Goal: Information Seeking & Learning: Learn about a topic

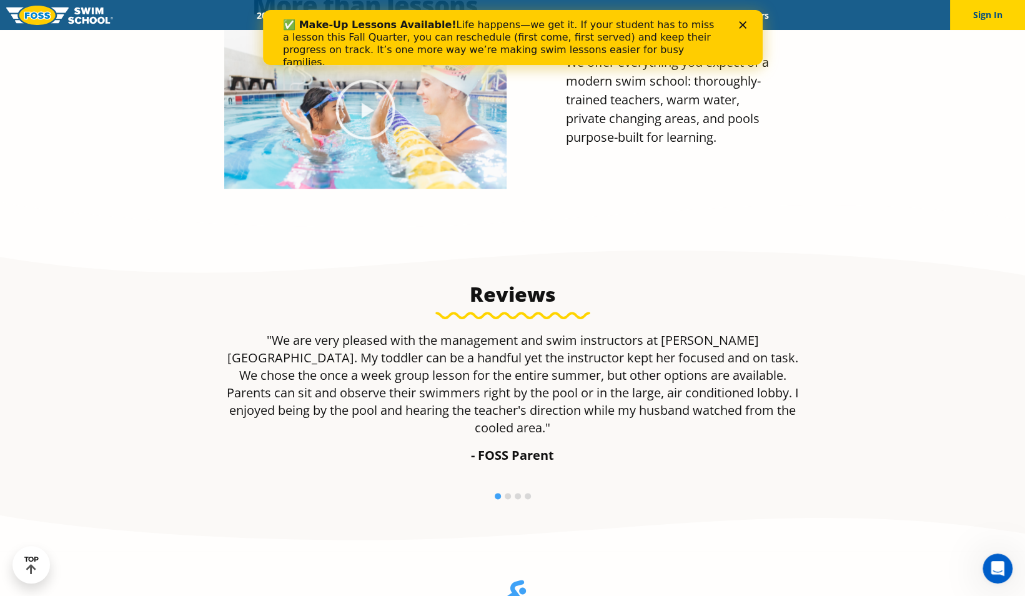
scroll to position [740, 0]
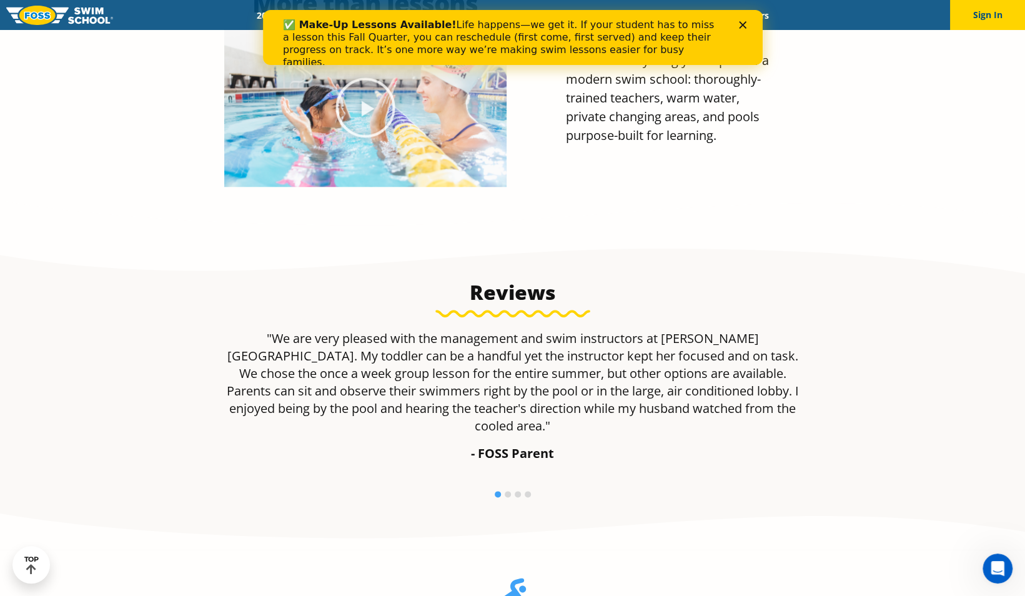
click at [744, 21] on icon "Close" at bounding box center [741, 24] width 7 height 7
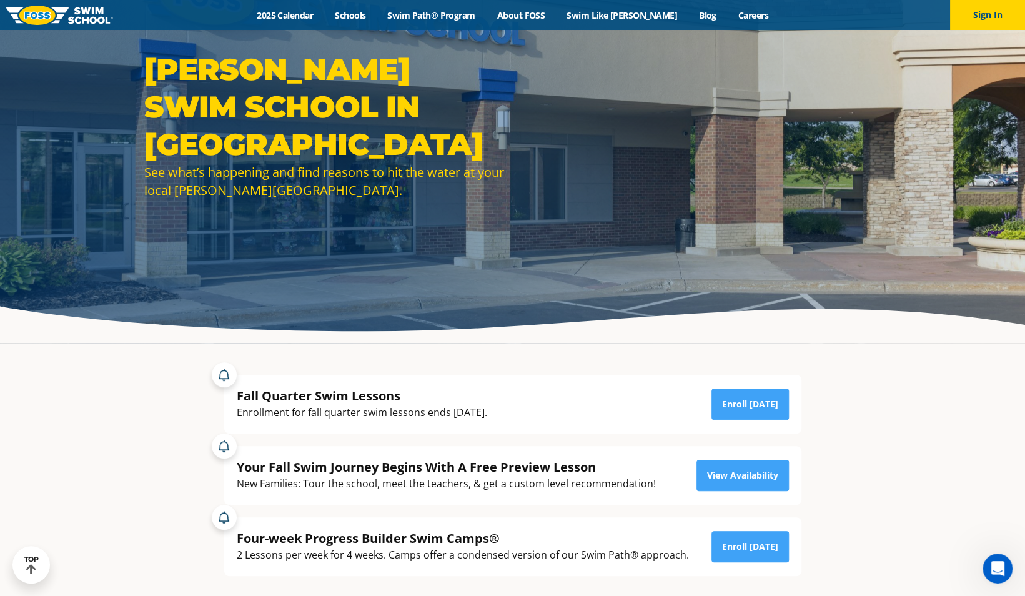
scroll to position [0, 0]
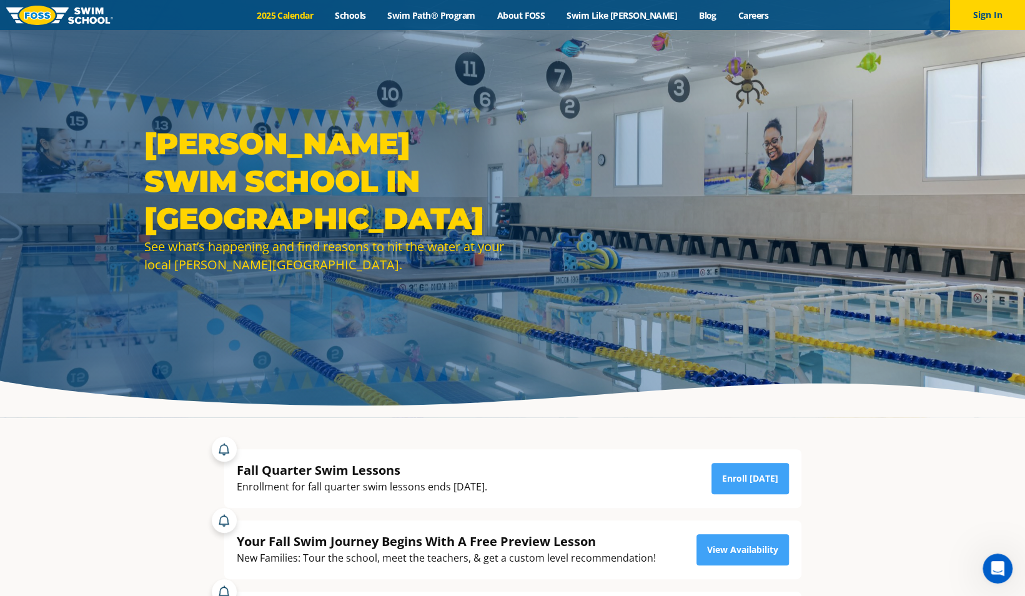
click at [299, 15] on link "2025 Calendar" at bounding box center [285, 15] width 78 height 12
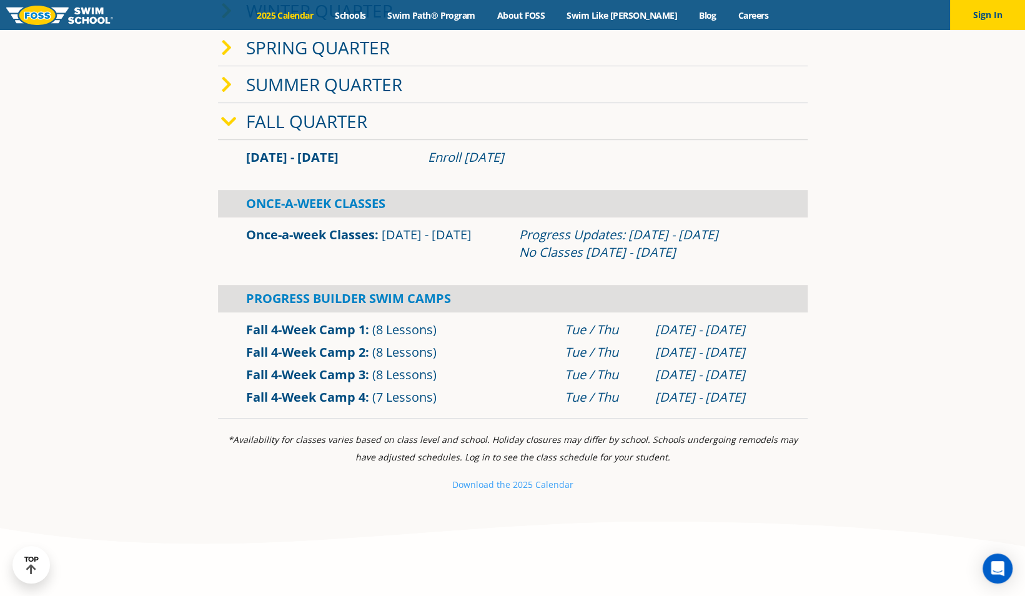
scroll to position [433, 0]
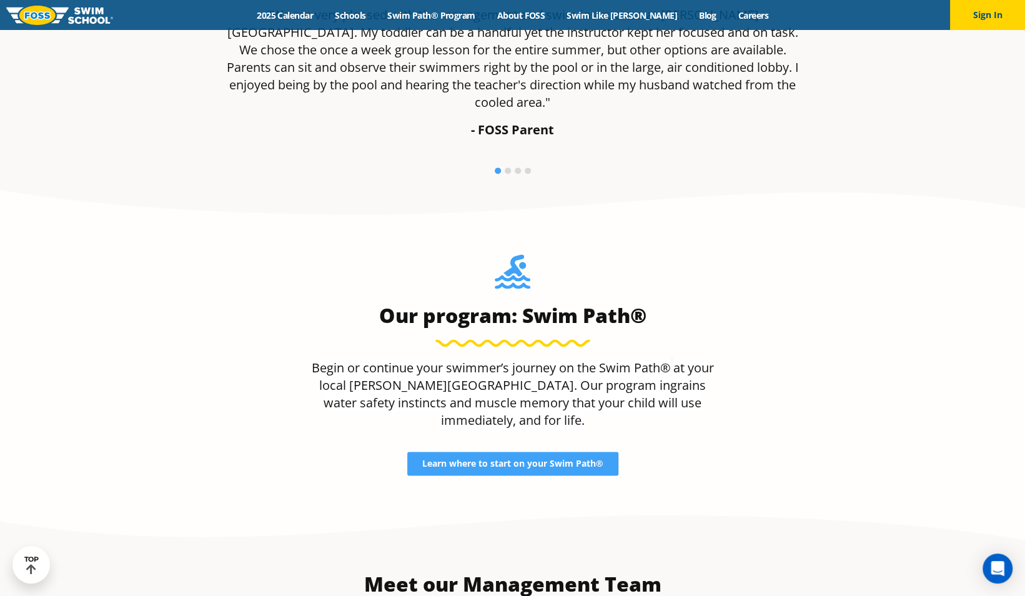
scroll to position [1061, 0]
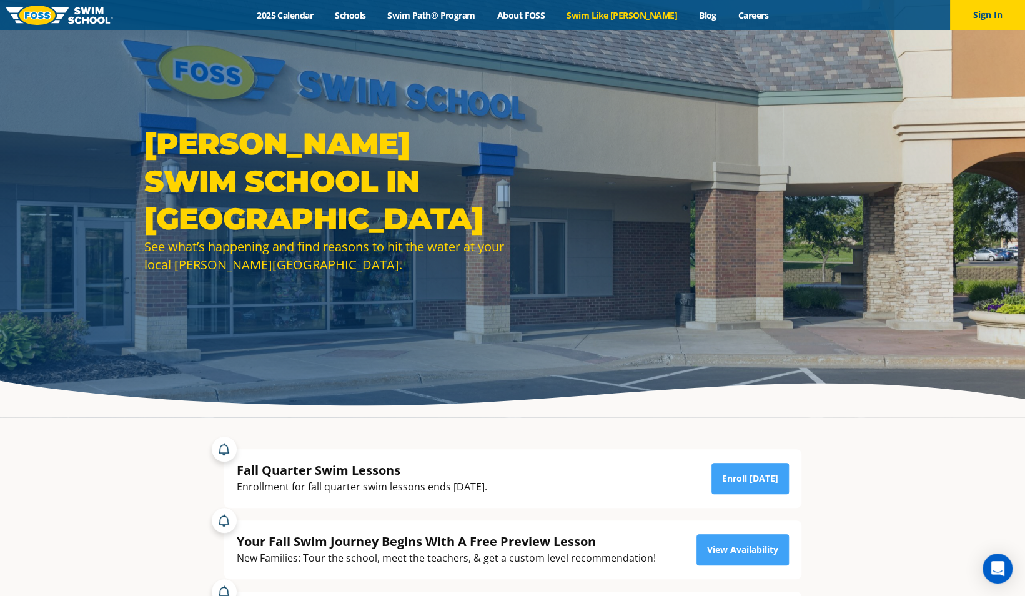
click at [616, 19] on link "Swim Like [PERSON_NAME]" at bounding box center [622, 15] width 132 height 12
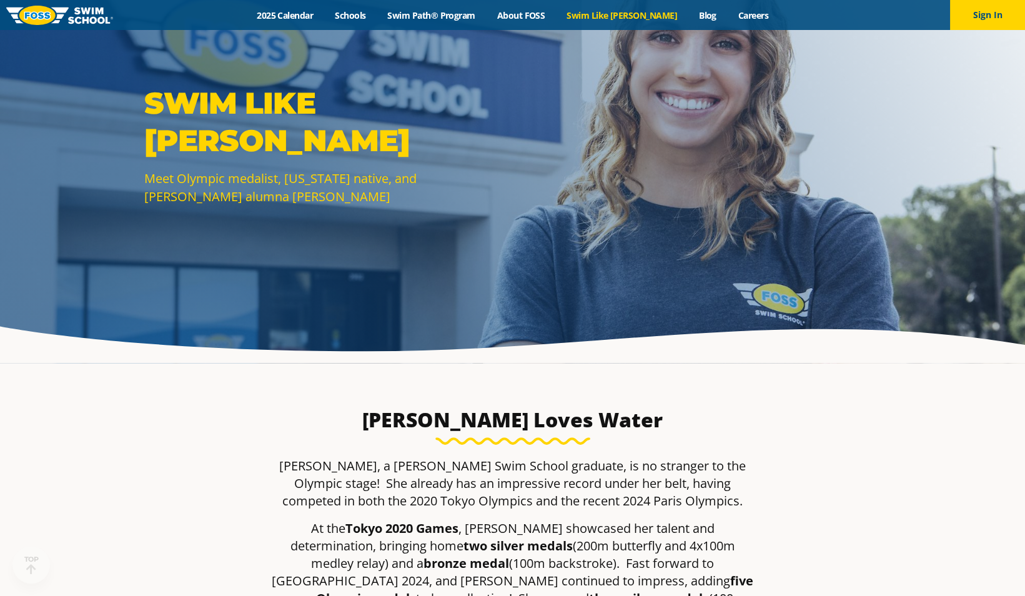
scroll to position [54, 0]
click at [465, 16] on link "Swim Path® Program" at bounding box center [430, 15] width 109 height 12
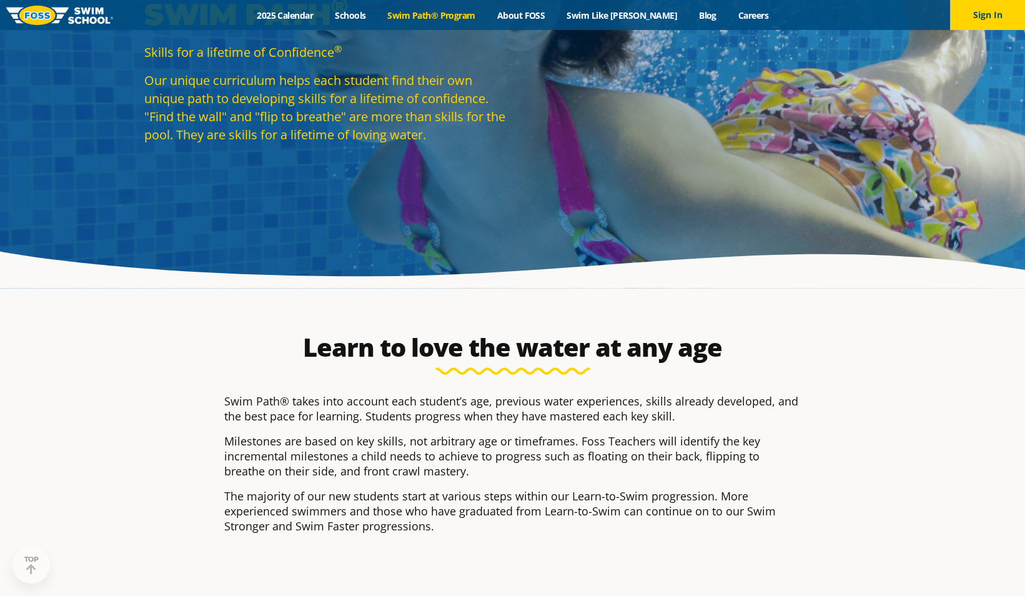
scroll to position [130, 0]
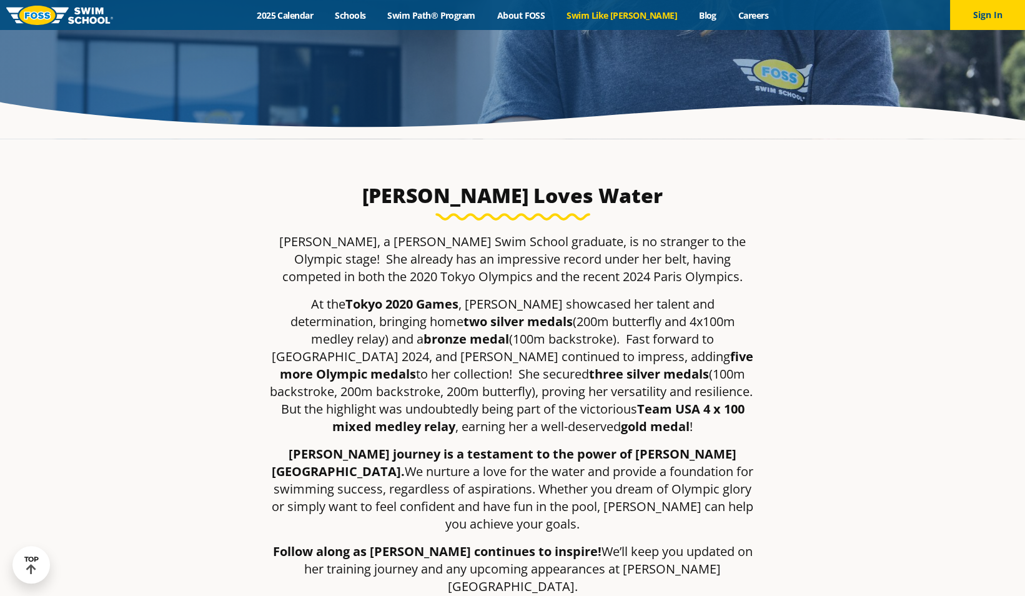
scroll to position [294, 0]
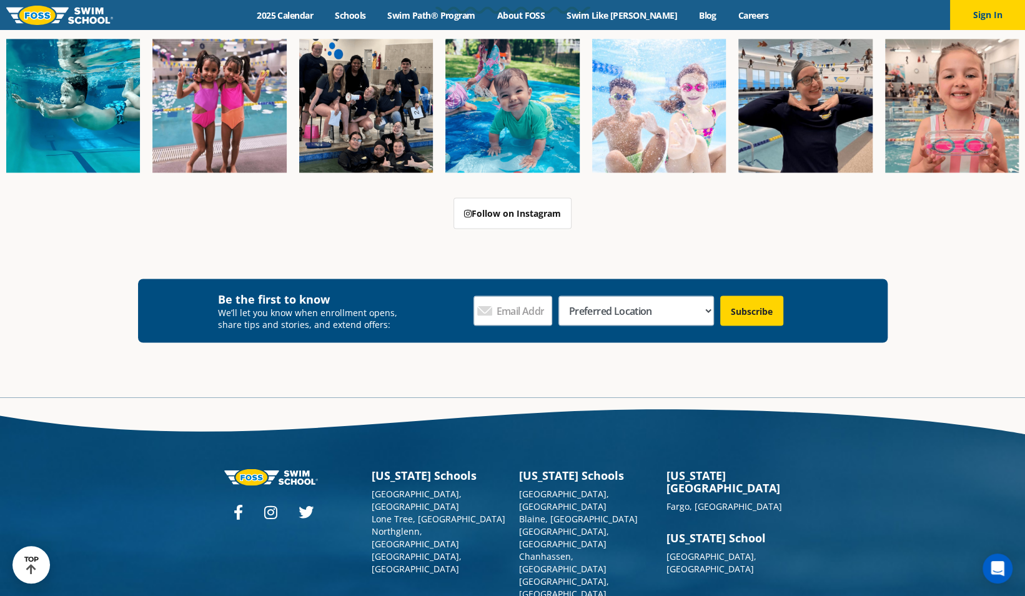
scroll to position [4441, 0]
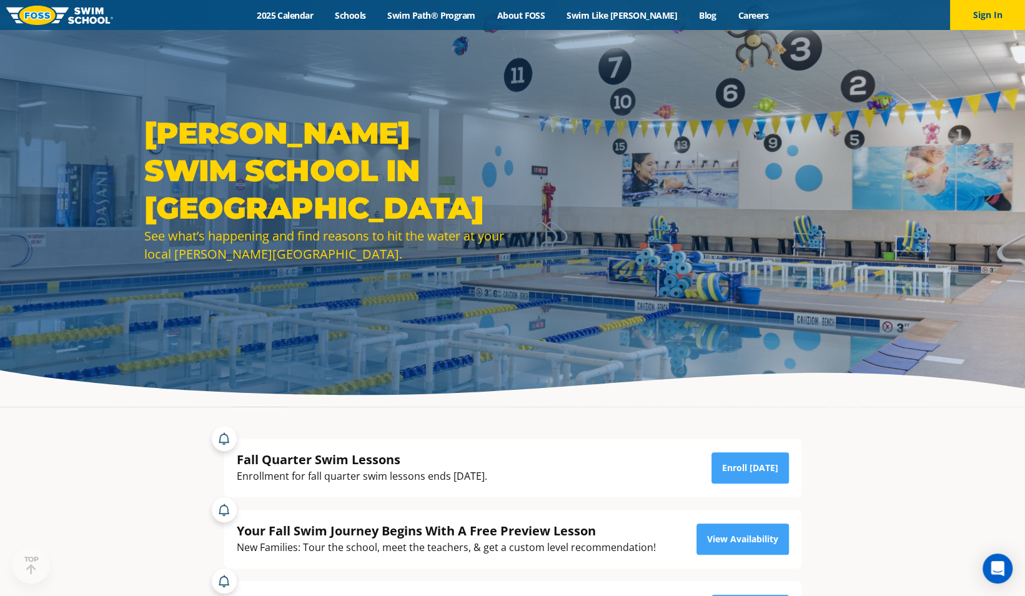
scroll to position [10, 0]
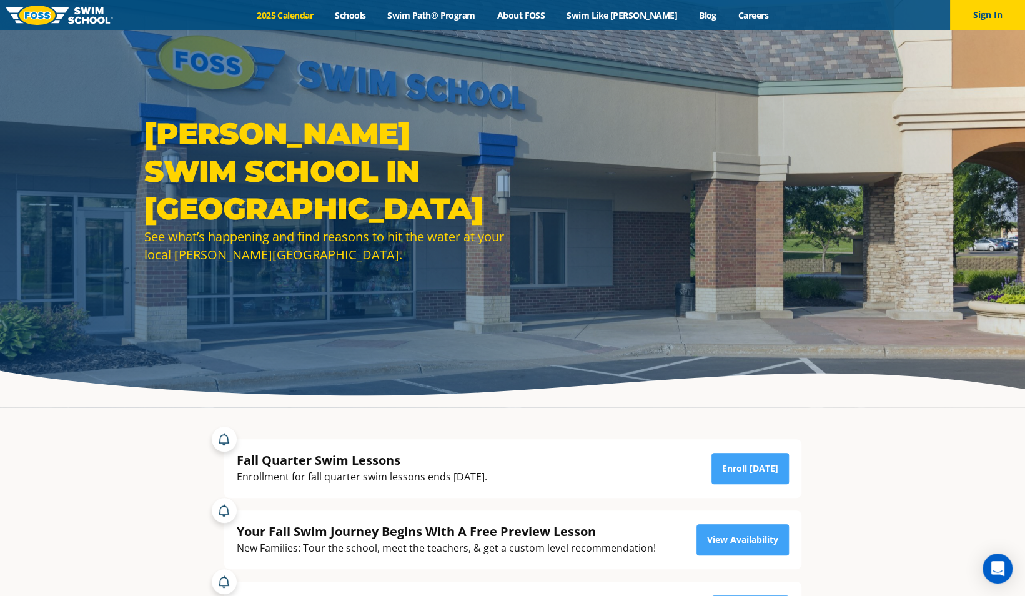
click at [315, 17] on link "2025 Calendar" at bounding box center [285, 15] width 78 height 12
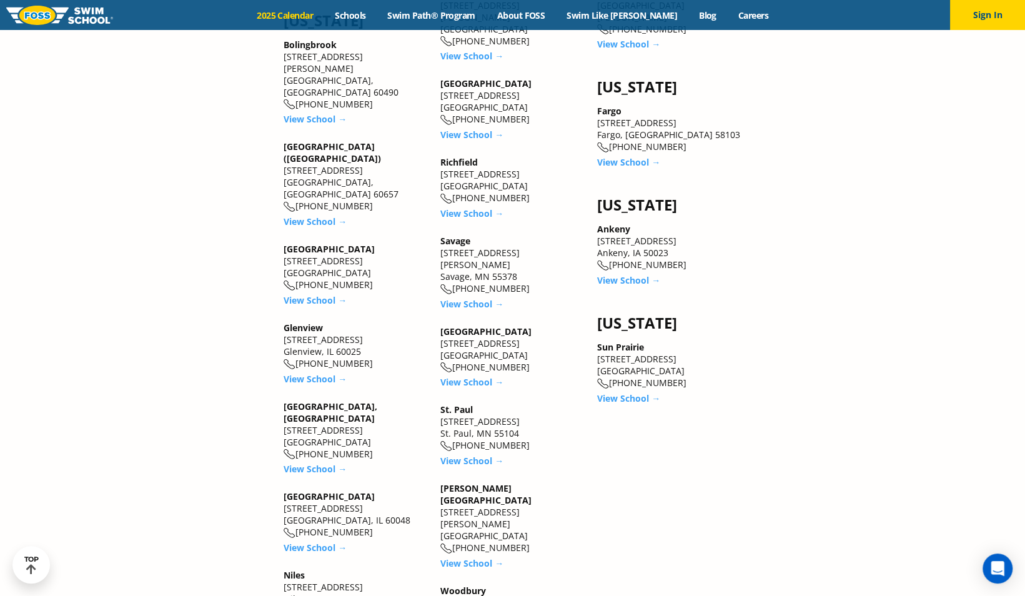
scroll to position [1855, 0]
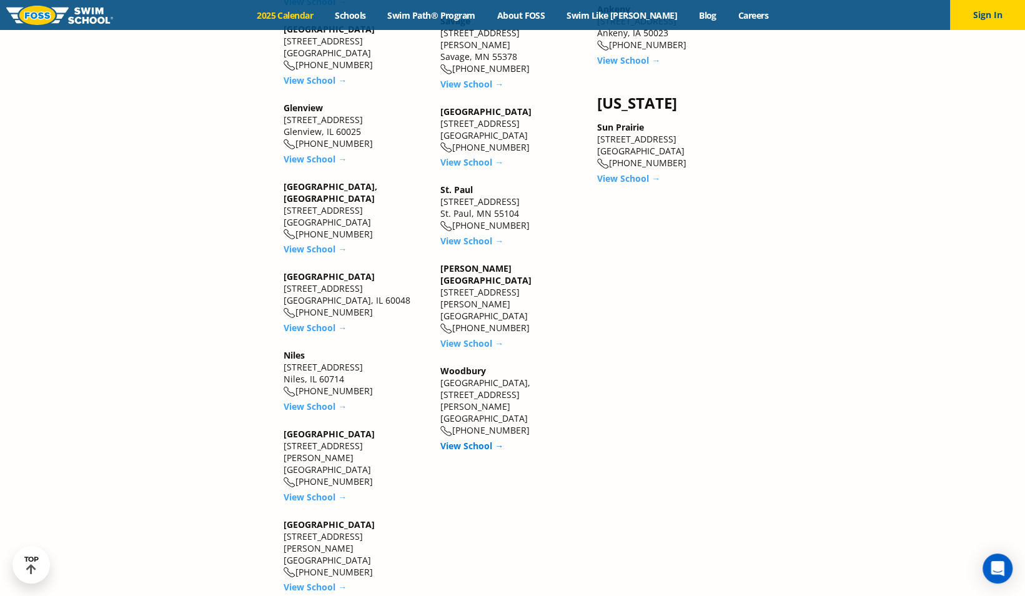
click at [471, 440] on link "View School →" at bounding box center [471, 446] width 63 height 12
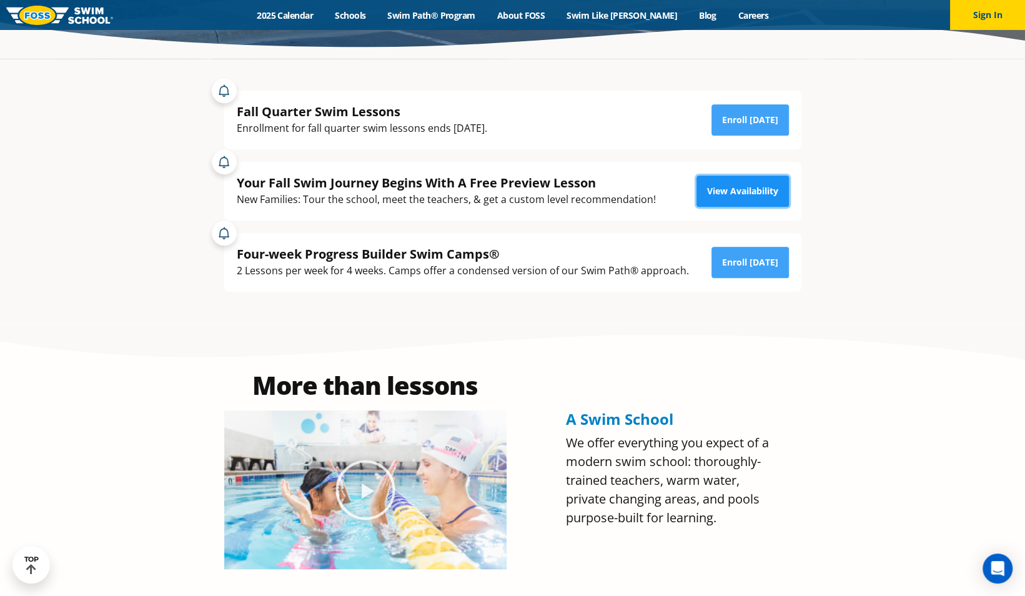
click at [735, 187] on link "View Availability" at bounding box center [742, 190] width 92 height 31
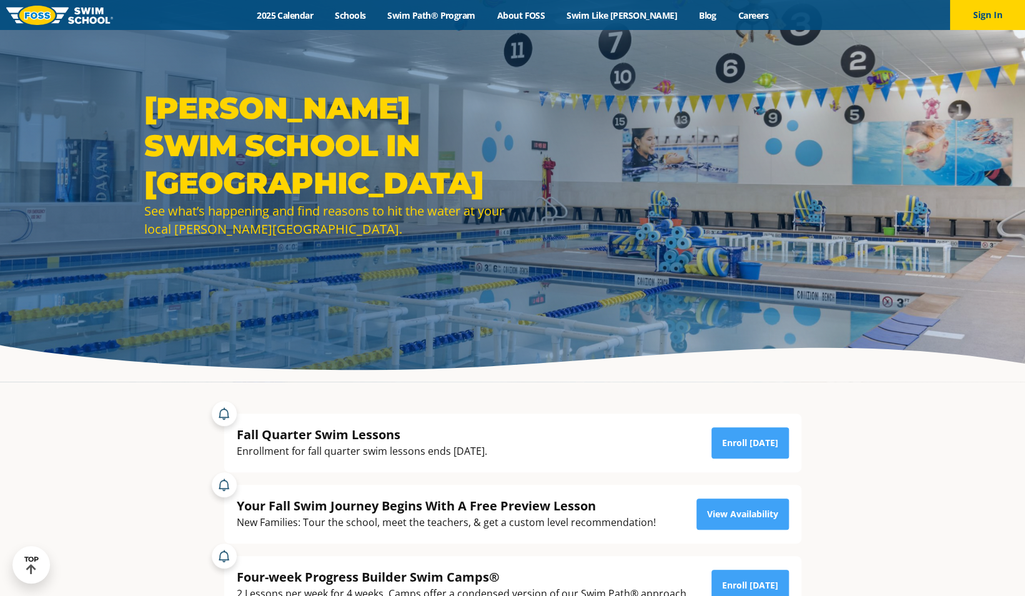
scroll to position [34, 0]
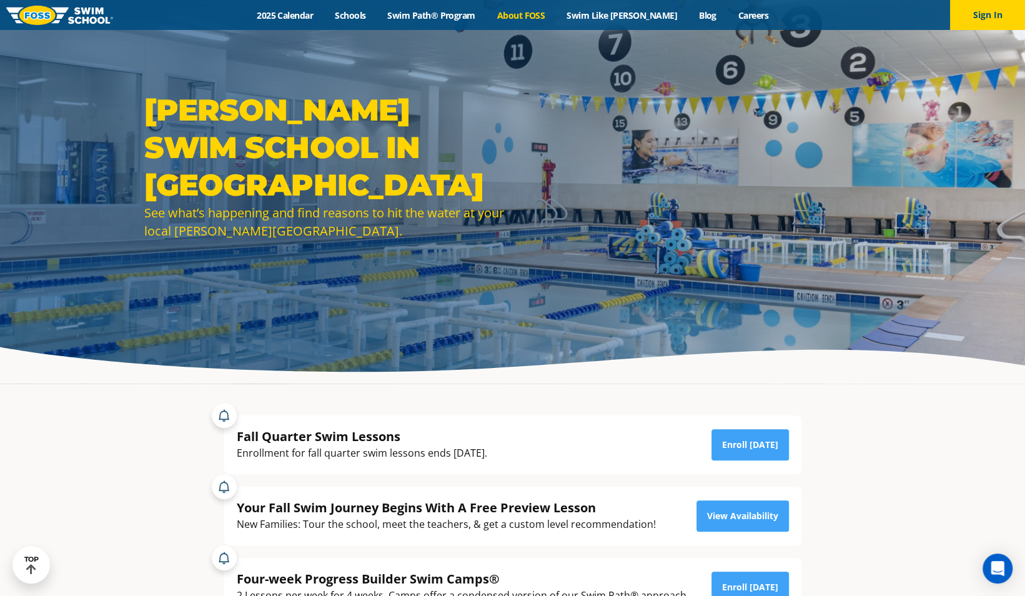
click at [529, 21] on link "About FOSS" at bounding box center [521, 15] width 70 height 12
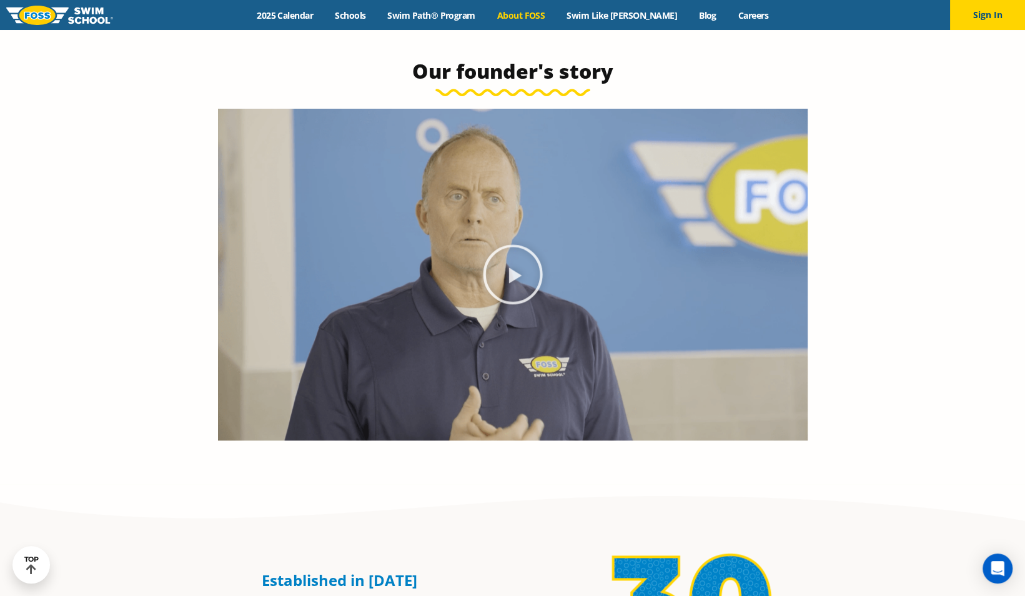
scroll to position [431, 0]
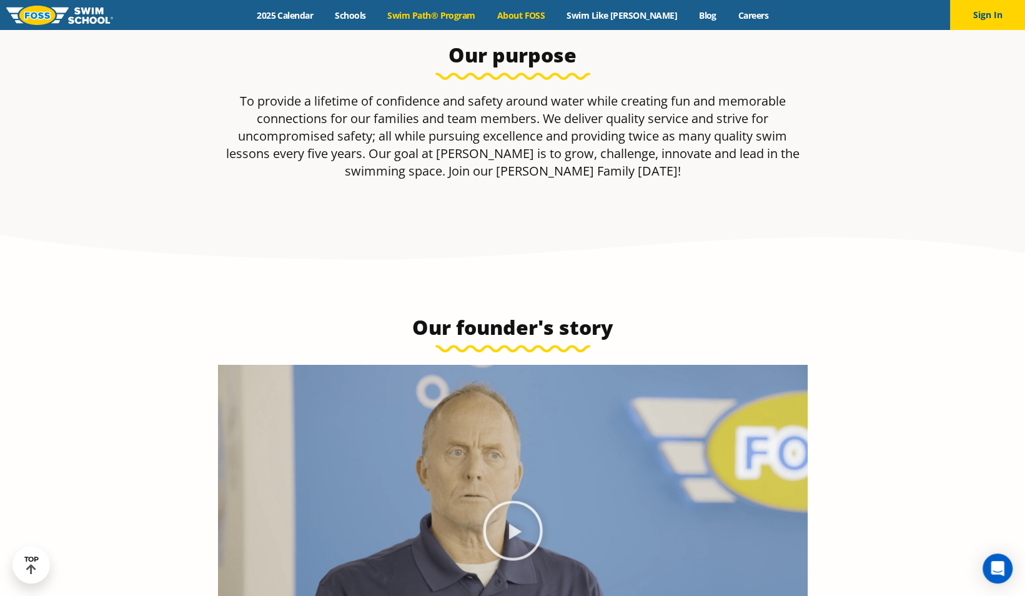
click at [425, 21] on link "Swim Path® Program" at bounding box center [430, 15] width 109 height 12
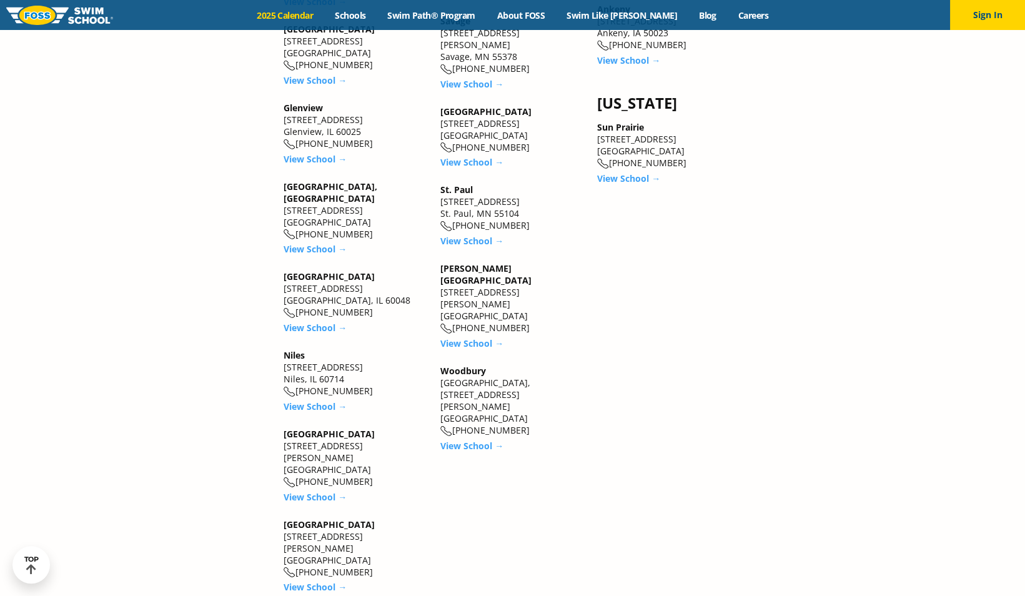
scroll to position [1855, 0]
